Goal: Check status: Check status

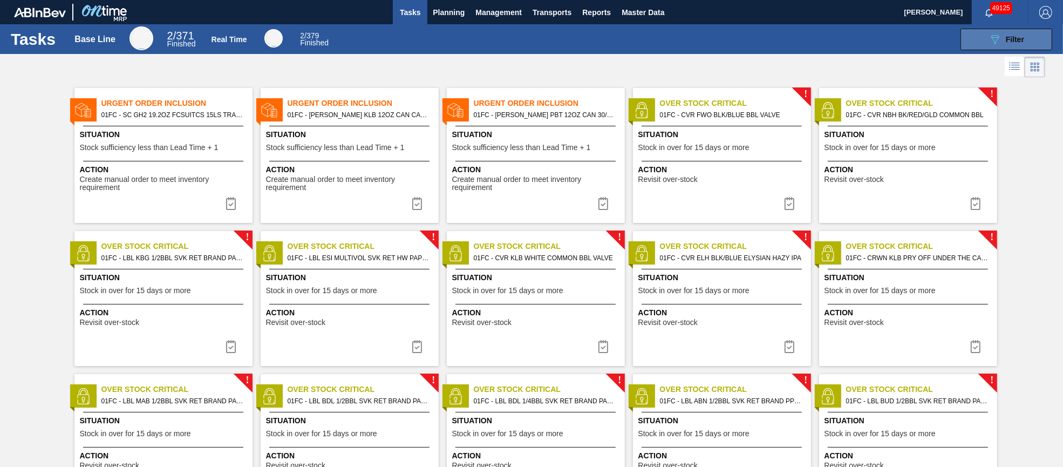
click at [1050, 34] on button "089F7B8B-B2A5-4AFE-B5C0-19BA573D28AC Filter" at bounding box center [1007, 40] width 92 height 22
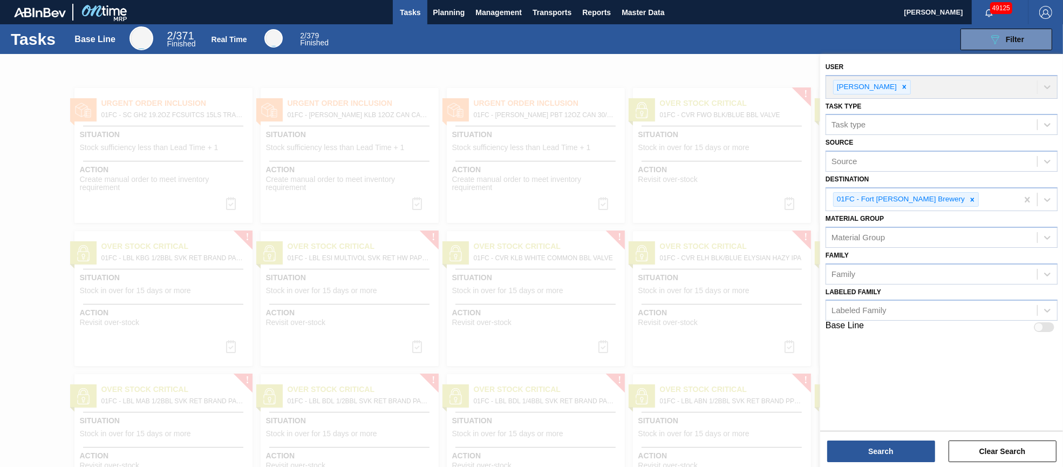
click at [663, 78] on div at bounding box center [531, 287] width 1063 height 467
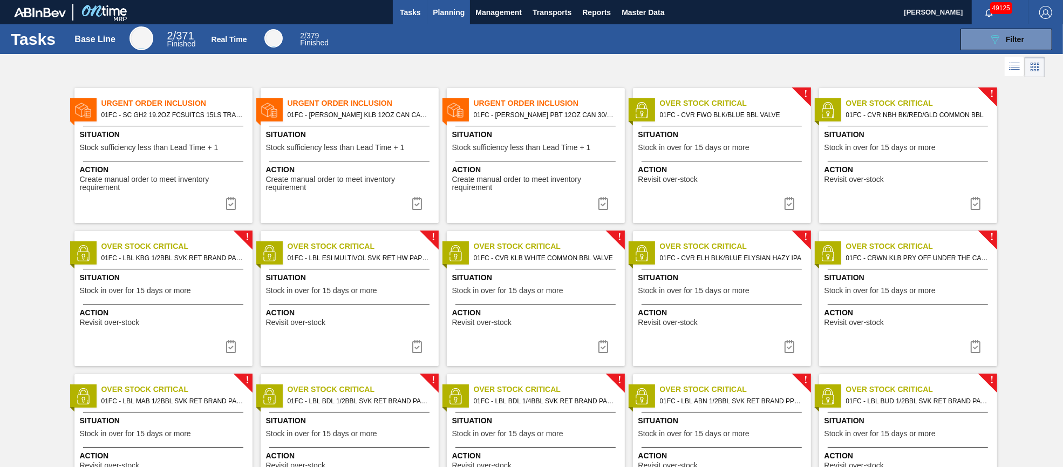
click at [448, 13] on span "Planning" at bounding box center [449, 12] width 32 height 13
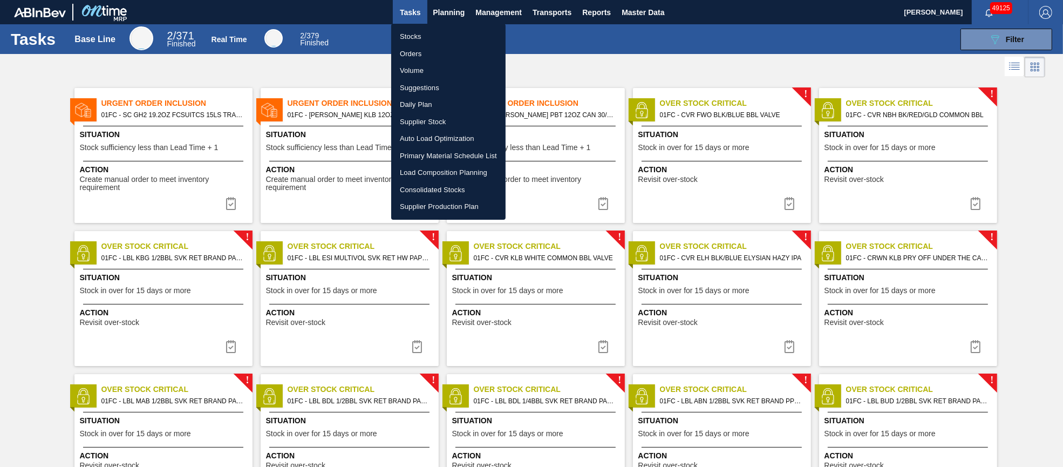
click at [425, 50] on li "Orders" at bounding box center [448, 53] width 114 height 17
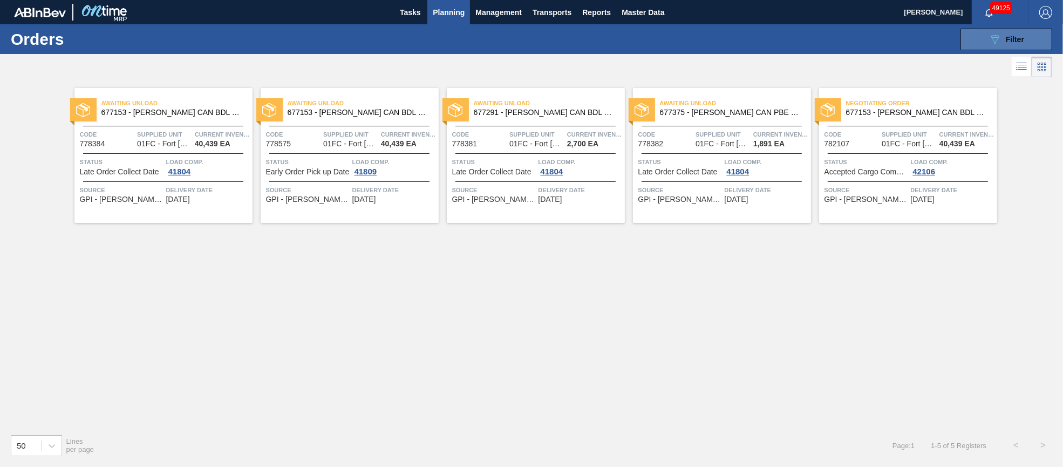
click at [1018, 44] on div "089F7B8B-B2A5-4AFE-B5C0-19BA573D28AC Filter" at bounding box center [1007, 39] width 36 height 13
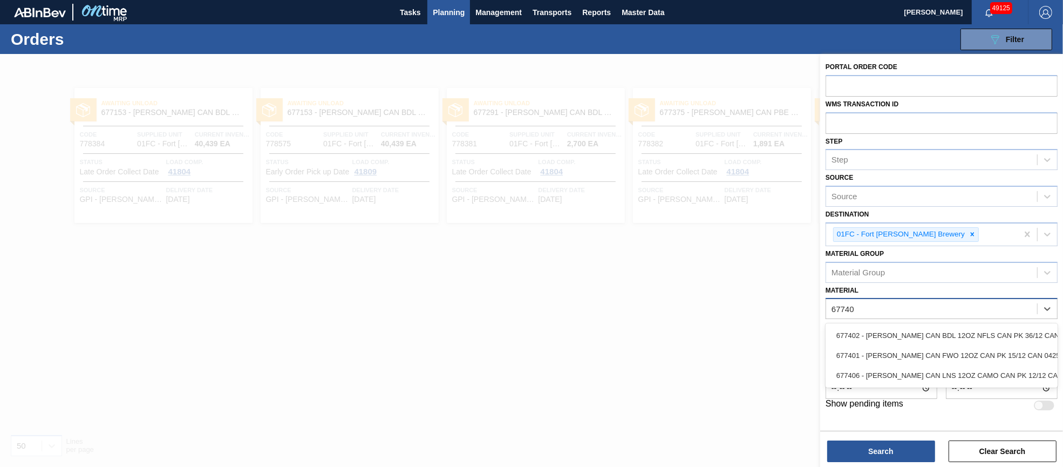
type input "677401"
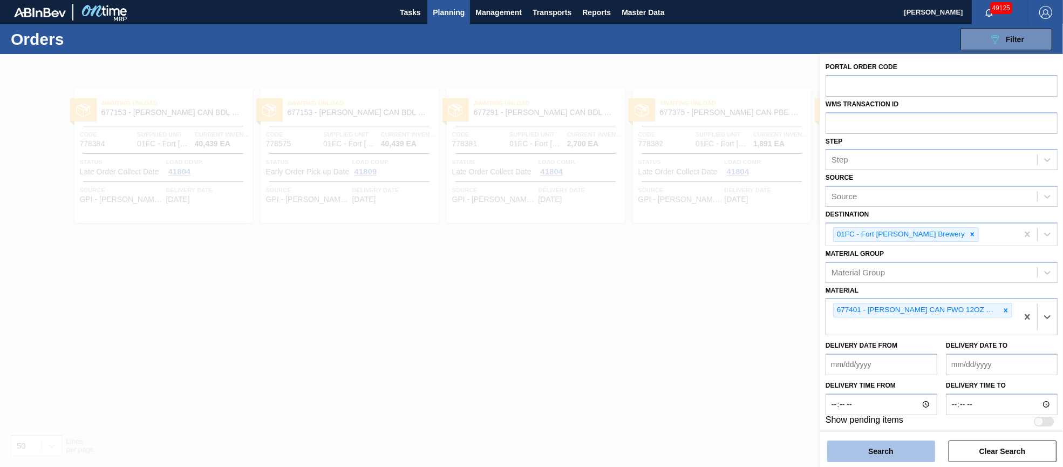
click at [901, 457] on button "Search" at bounding box center [881, 451] width 108 height 22
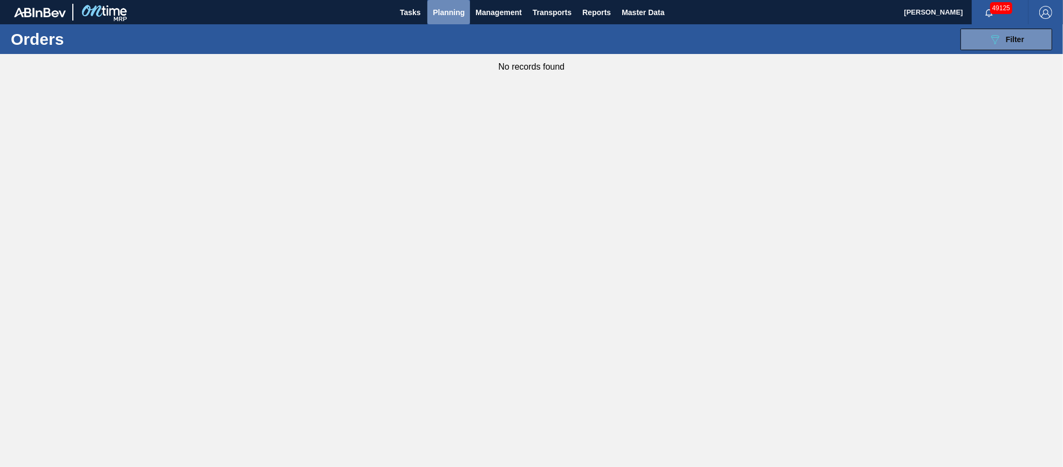
click at [448, 10] on span "Planning" at bounding box center [449, 12] width 32 height 13
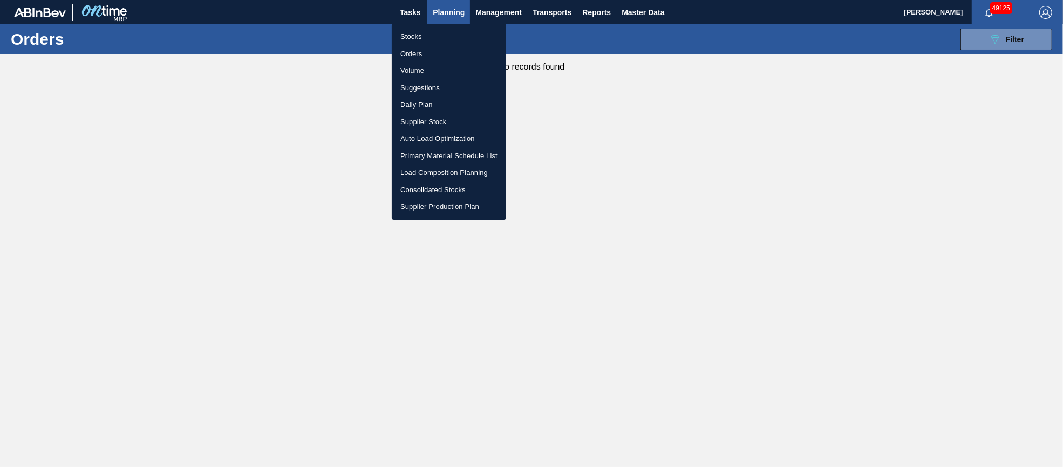
click at [418, 84] on li "Suggestions" at bounding box center [449, 87] width 114 height 17
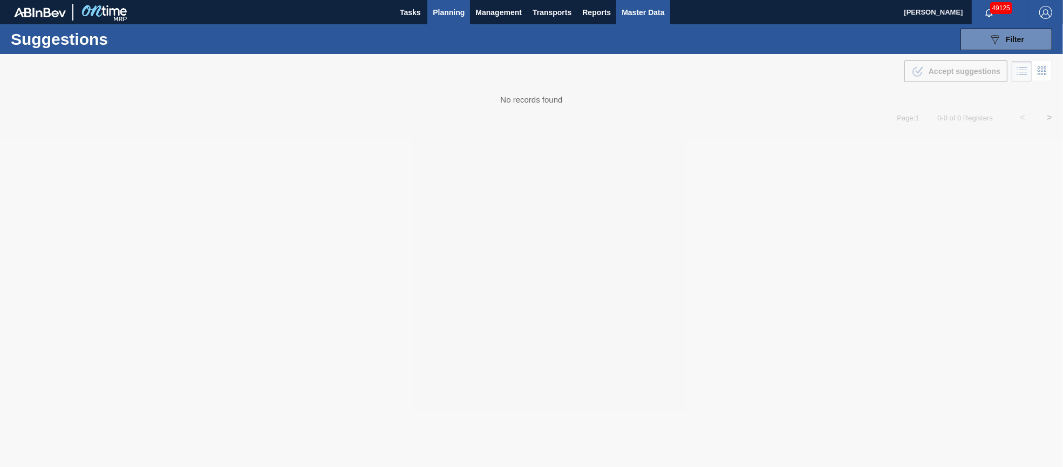
click at [630, 16] on span "Master Data" at bounding box center [643, 12] width 43 height 13
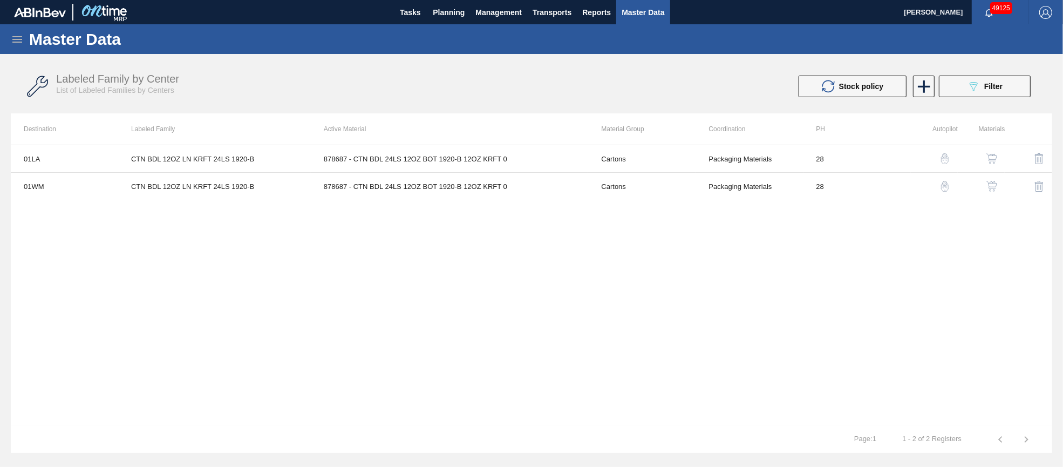
click at [17, 38] on icon at bounding box center [17, 39] width 13 height 13
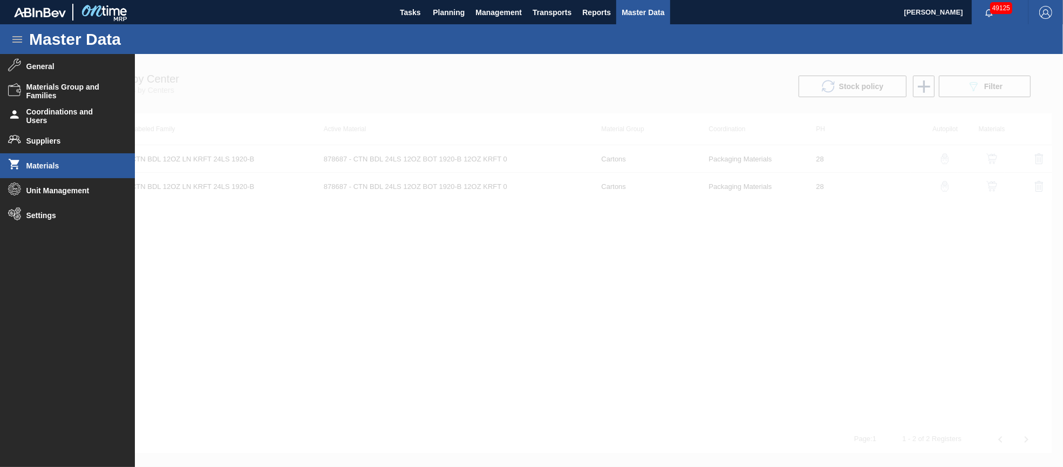
click at [33, 162] on span "Materials" at bounding box center [70, 165] width 89 height 9
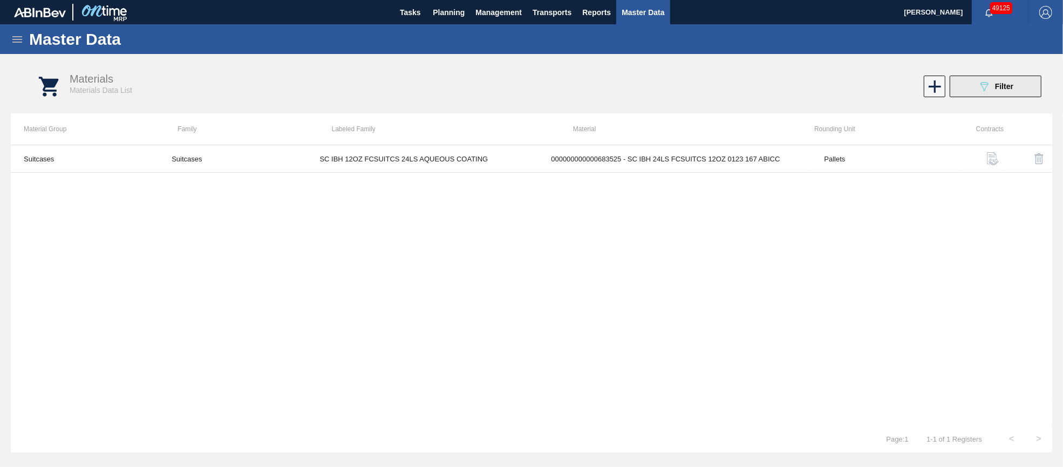
click at [969, 91] on button "089F7B8B-B2A5-4AFE-B5C0-19BA573D28AC Filter" at bounding box center [996, 87] width 92 height 22
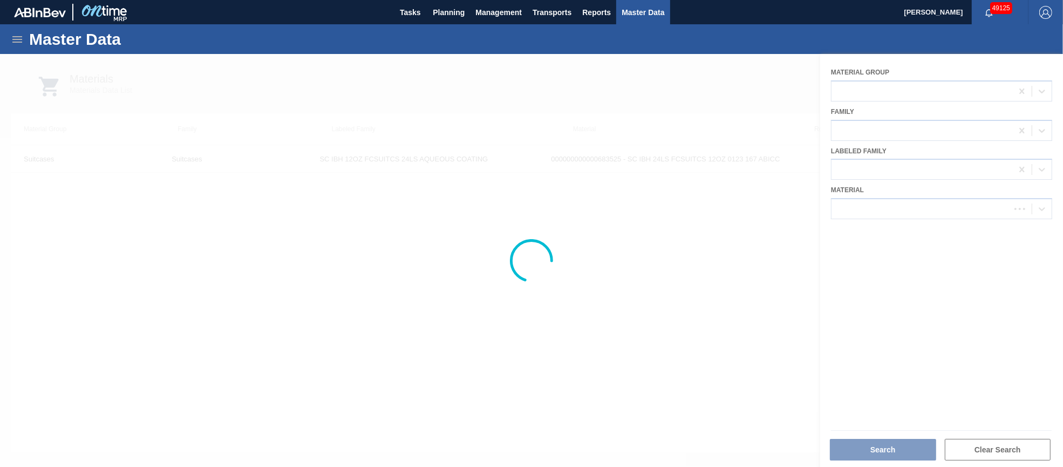
click at [912, 209] on div at bounding box center [531, 260] width 1063 height 413
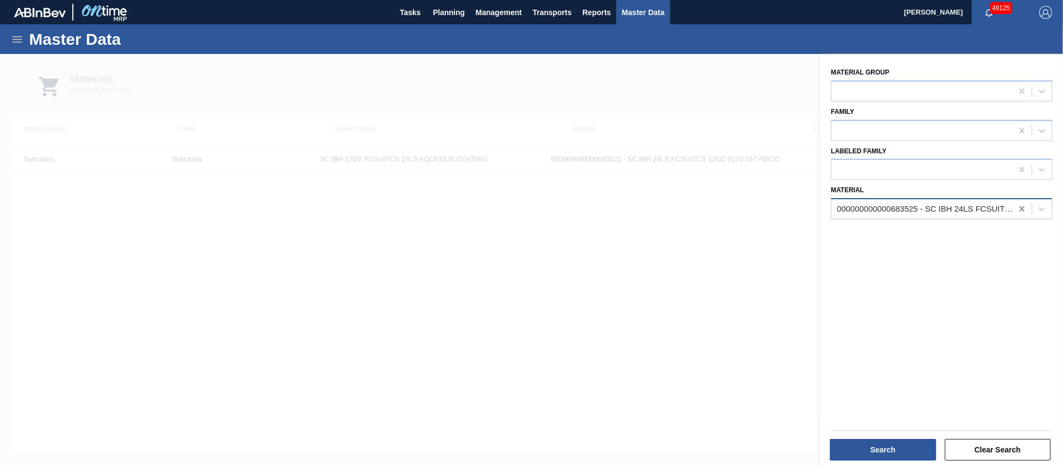
click at [1019, 206] on icon at bounding box center [1021, 208] width 5 height 5
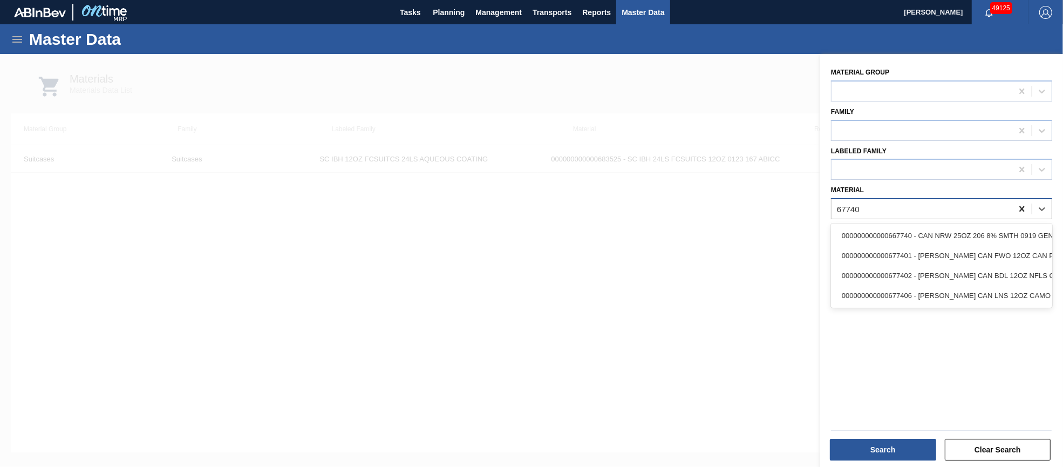
type input "677401"
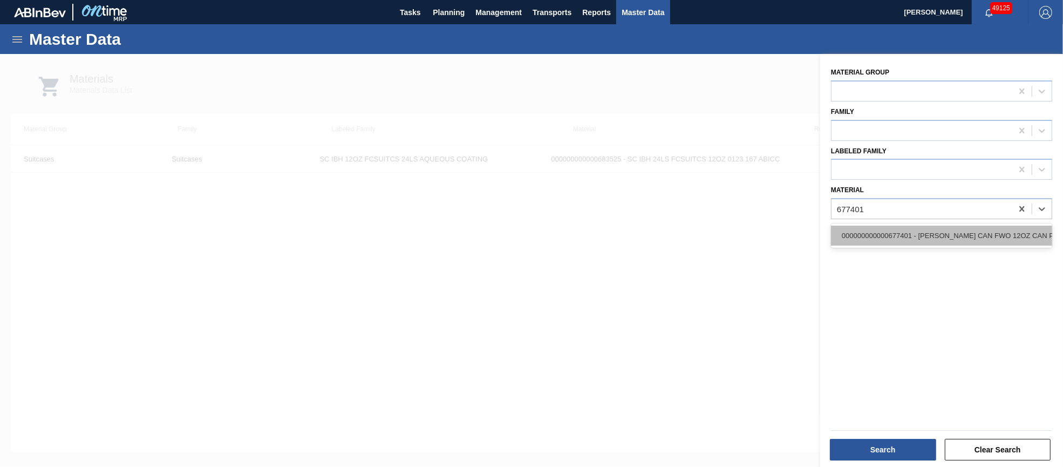
click at [1027, 230] on div "000000000000677401 - CARR CAN FWO 12OZ CAN PK 15/12 CAN 0425" at bounding box center [941, 236] width 221 height 20
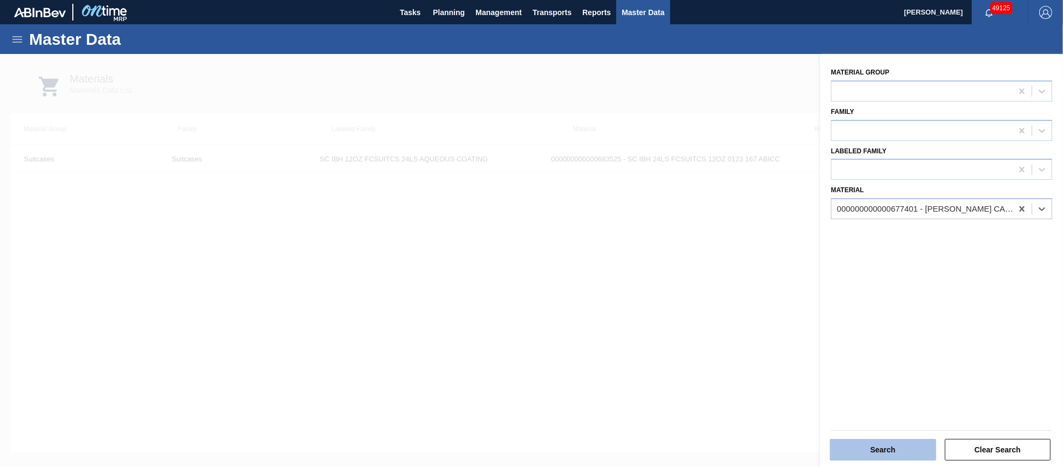
click at [894, 444] on button "Search" at bounding box center [883, 450] width 106 height 22
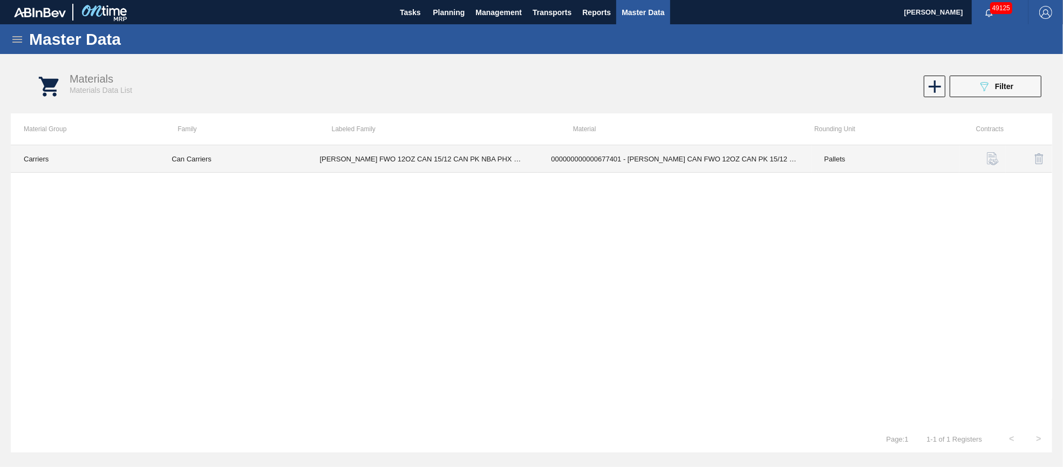
click at [608, 159] on td "000000000000677401 - CARR CAN FWO 12OZ CAN PK 15/12 CAN 0425" at bounding box center [674, 159] width 273 height 28
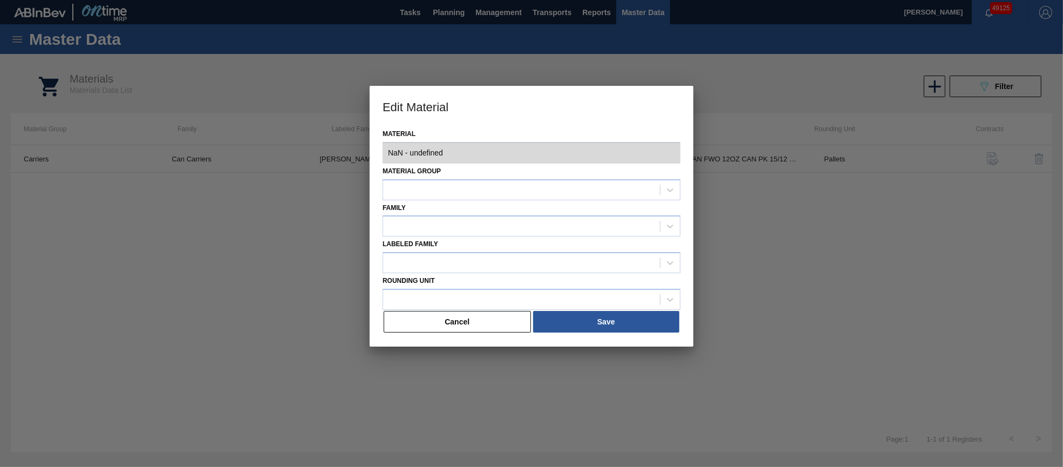
type input "677401 - 000000000000677401 - CARR CAN FWO 12OZ CAN PK 15/12 CAN 0425"
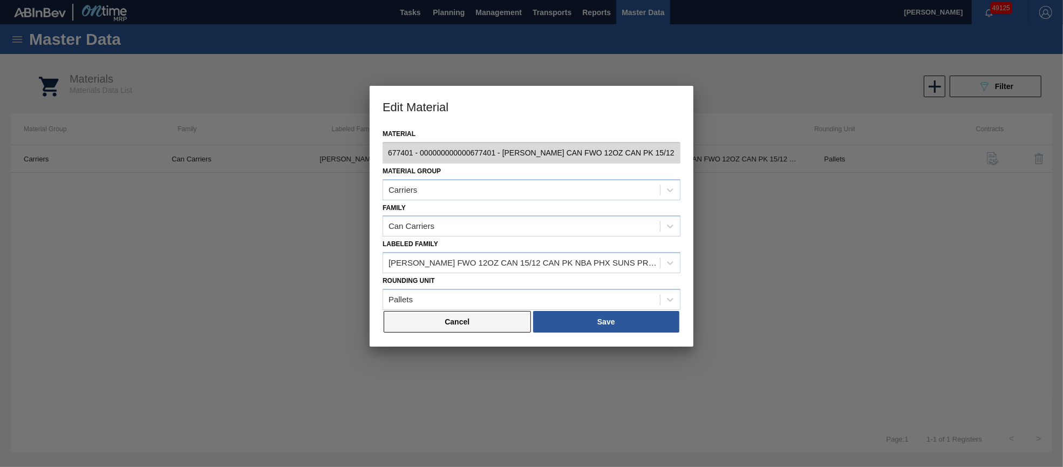
click at [477, 325] on button "Cancel" at bounding box center [457, 322] width 147 height 22
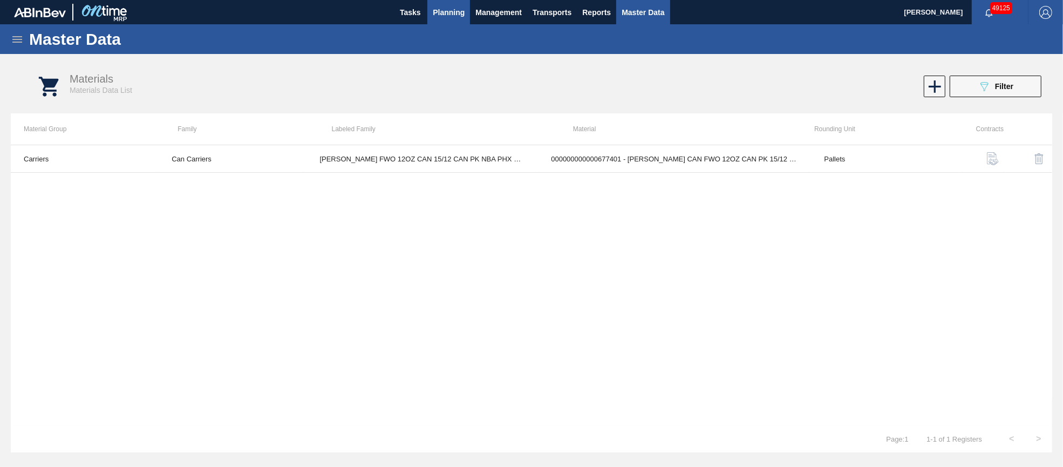
click at [456, 16] on span "Planning" at bounding box center [449, 12] width 32 height 13
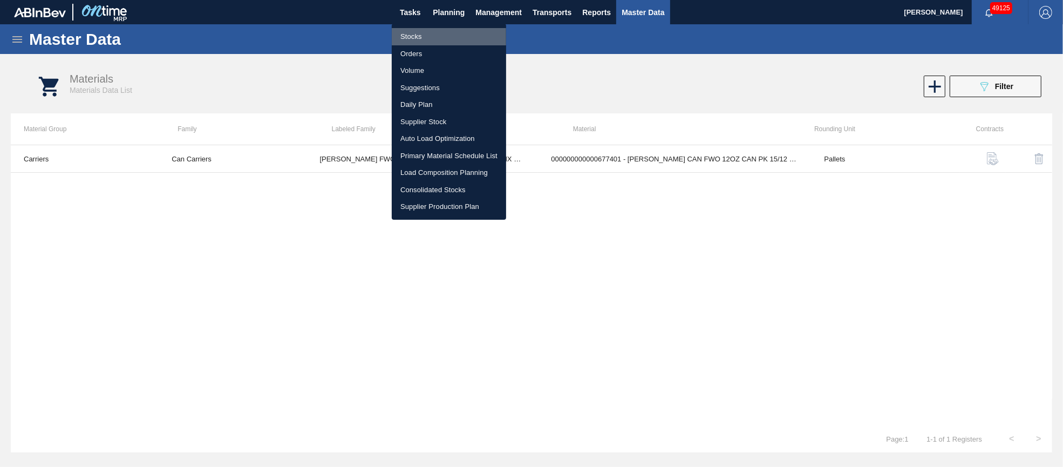
click at [413, 34] on li "Stocks" at bounding box center [449, 36] width 114 height 17
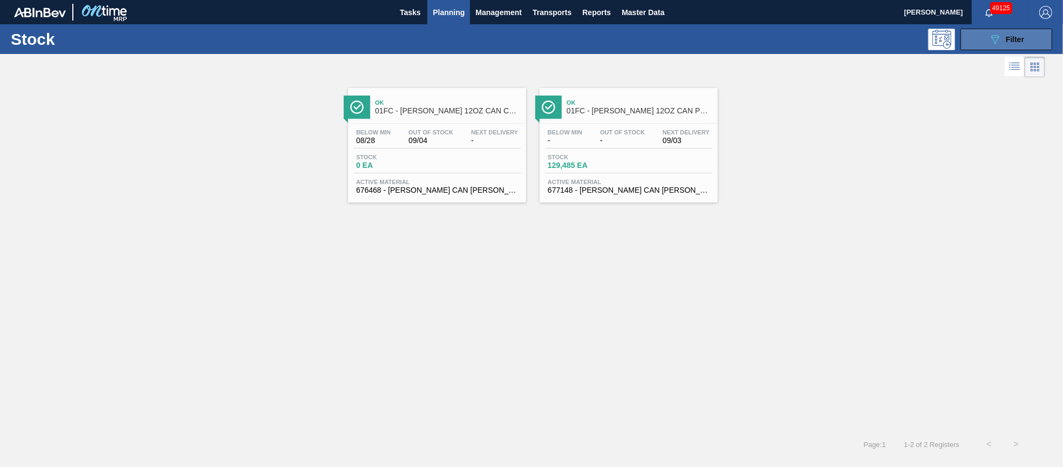
click at [991, 39] on icon "089F7B8B-B2A5-4AFE-B5C0-19BA573D28AC" at bounding box center [995, 39] width 13 height 13
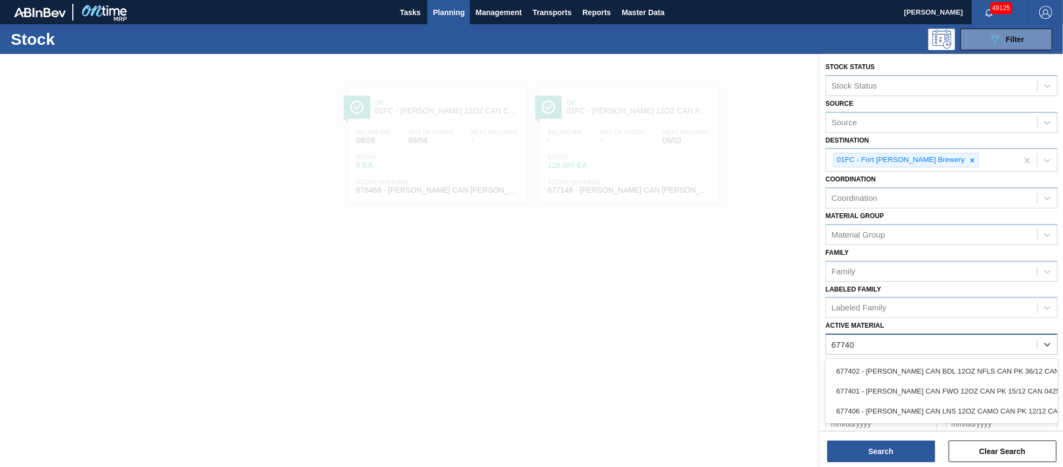
type Material "677401"
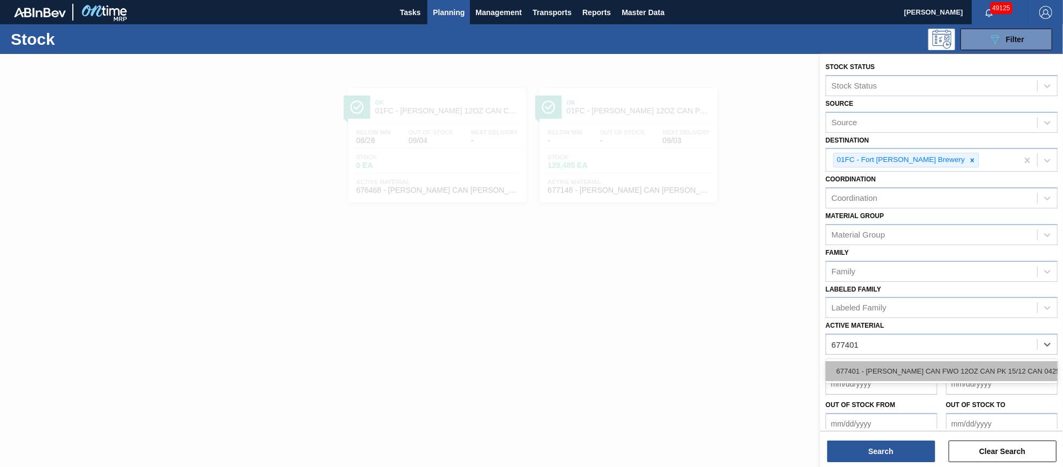
click at [942, 371] on div "677401 - [PERSON_NAME] CAN FWO 12OZ CAN PK 15/12 CAN 0425" at bounding box center [942, 371] width 232 height 20
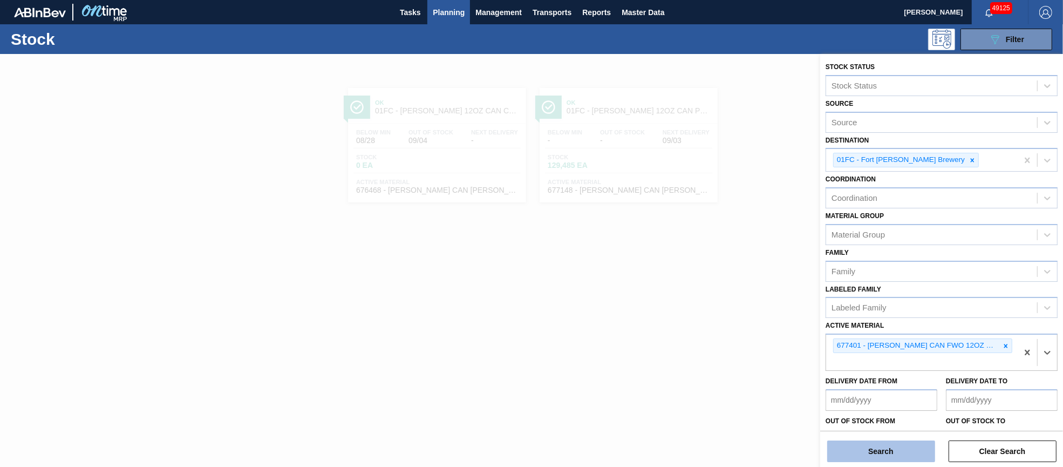
click at [908, 448] on button "Search" at bounding box center [881, 451] width 108 height 22
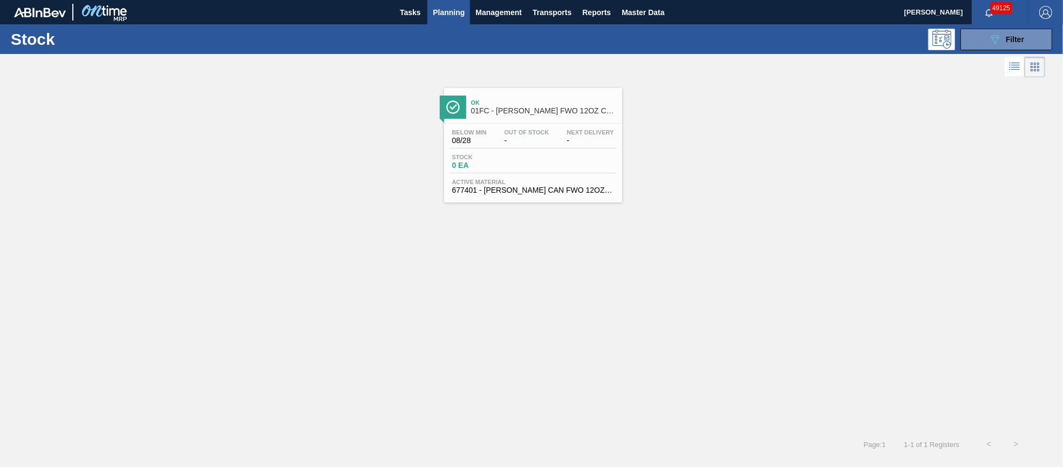
click at [550, 148] on div "Below Min 08/28 Out Of Stock - Next Delivery - Stock 0 EA Active Material 67740…" at bounding box center [533, 160] width 178 height 73
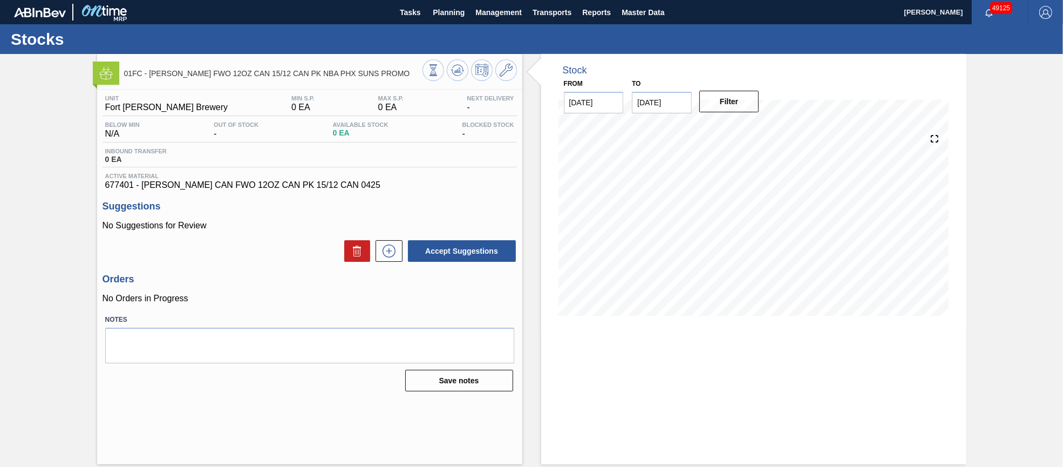
click at [682, 106] on input "09/11/2025" at bounding box center [662, 103] width 60 height 22
click at [662, 199] on div "15" at bounding box center [662, 198] width 15 height 15
click at [684, 101] on input "09/15/2025" at bounding box center [662, 103] width 60 height 22
click at [732, 214] on div "26" at bounding box center [732, 215] width 15 height 15
type input "[DATE]"
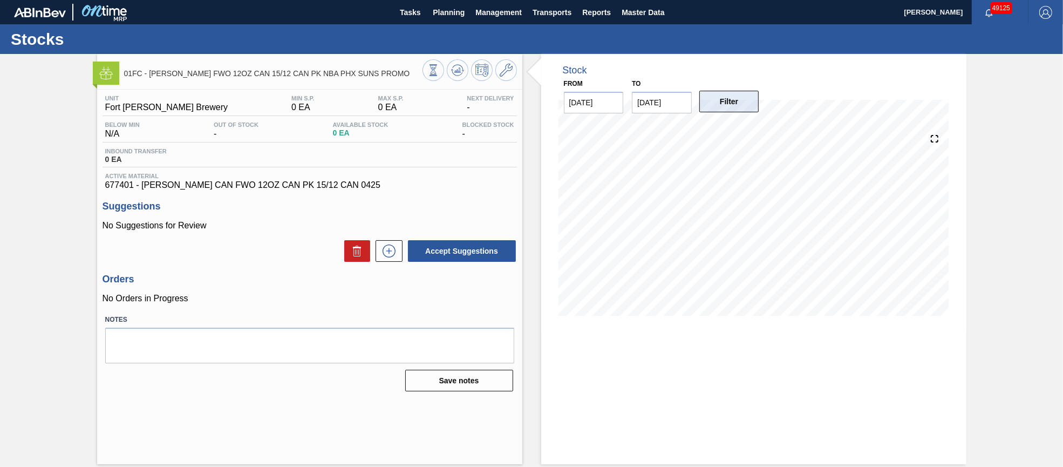
click at [728, 109] on button "Filter" at bounding box center [729, 102] width 60 height 22
click at [725, 108] on button "Filter" at bounding box center [729, 102] width 60 height 22
